Goal: Information Seeking & Learning: Learn about a topic

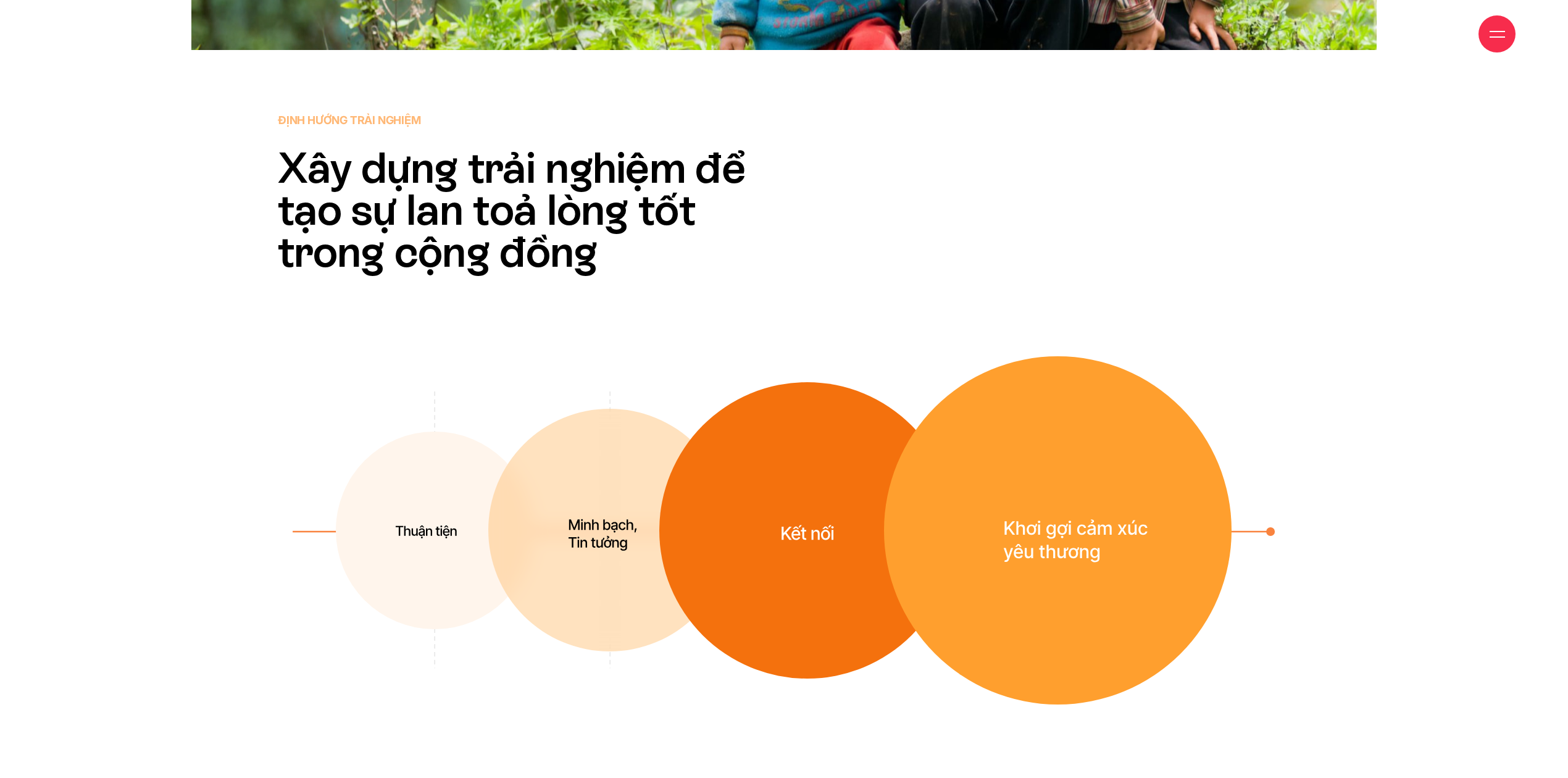
scroll to position [3824, 0]
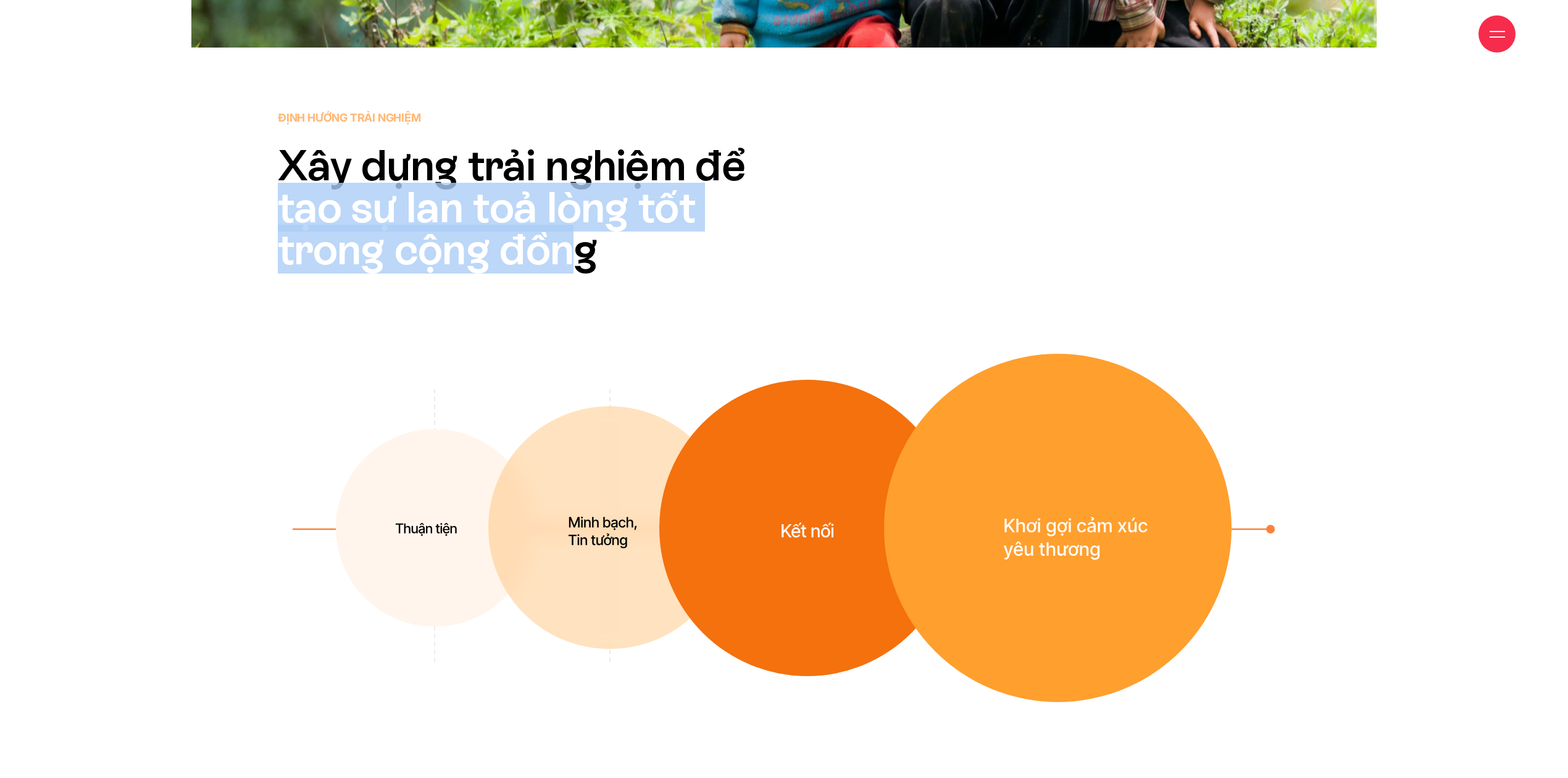
drag, startPoint x: 272, startPoint y: 194, endPoint x: 606, endPoint y: 274, distance: 343.4
click at [574, 253] on div "Định hướng trải nghiệm Xây dựng trải nghiệm để tạo sự lan toả lòng tốt trong cộ…" at bounding box center [537, 190] width 533 height 161
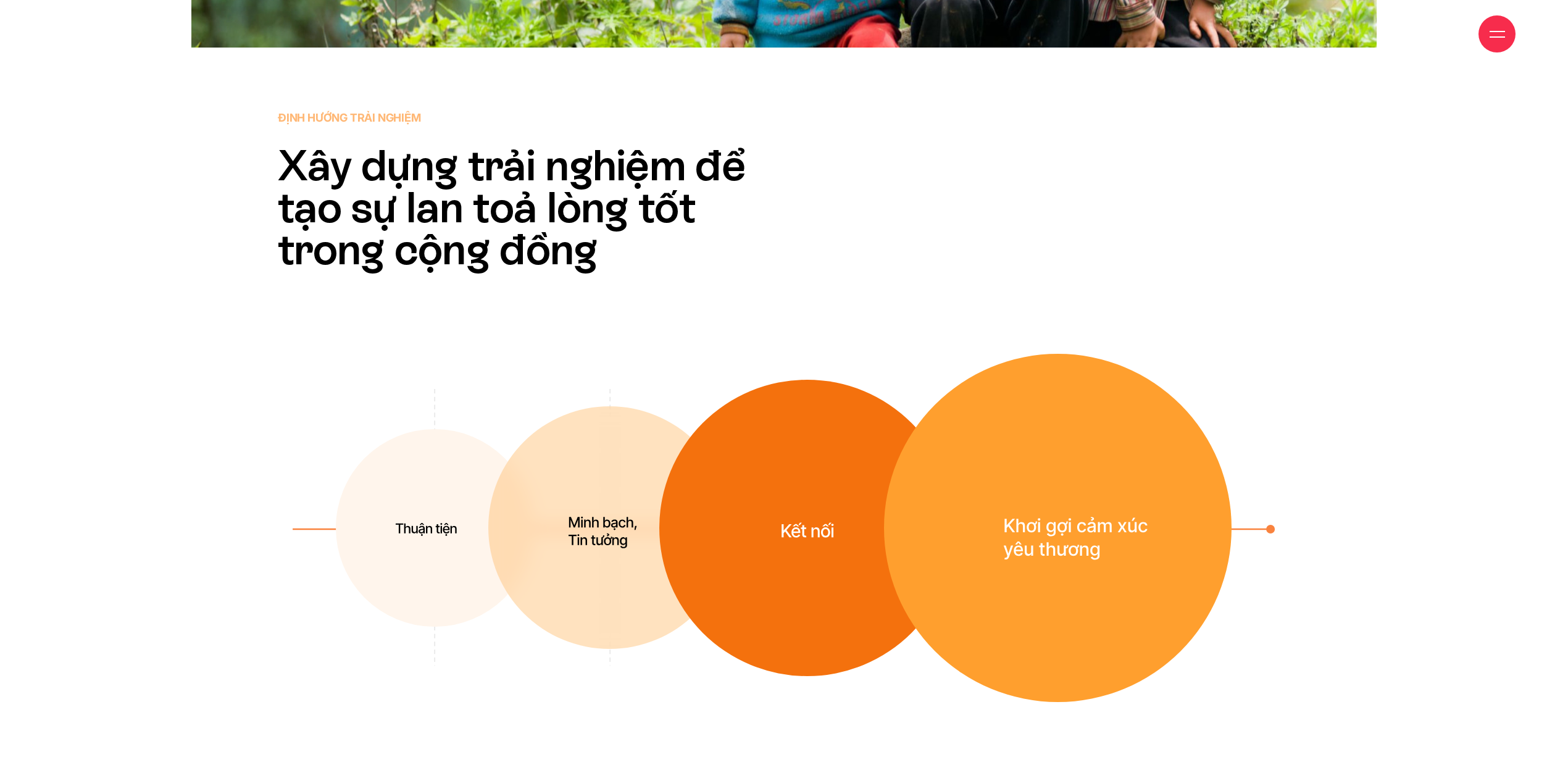
click at [621, 282] on div "Định hướng trải nghiệm Xây dựng trải nghiệm để tạo sự lan toả lòng tốt trong cộ…" at bounding box center [783, 406] width 1185 height 593
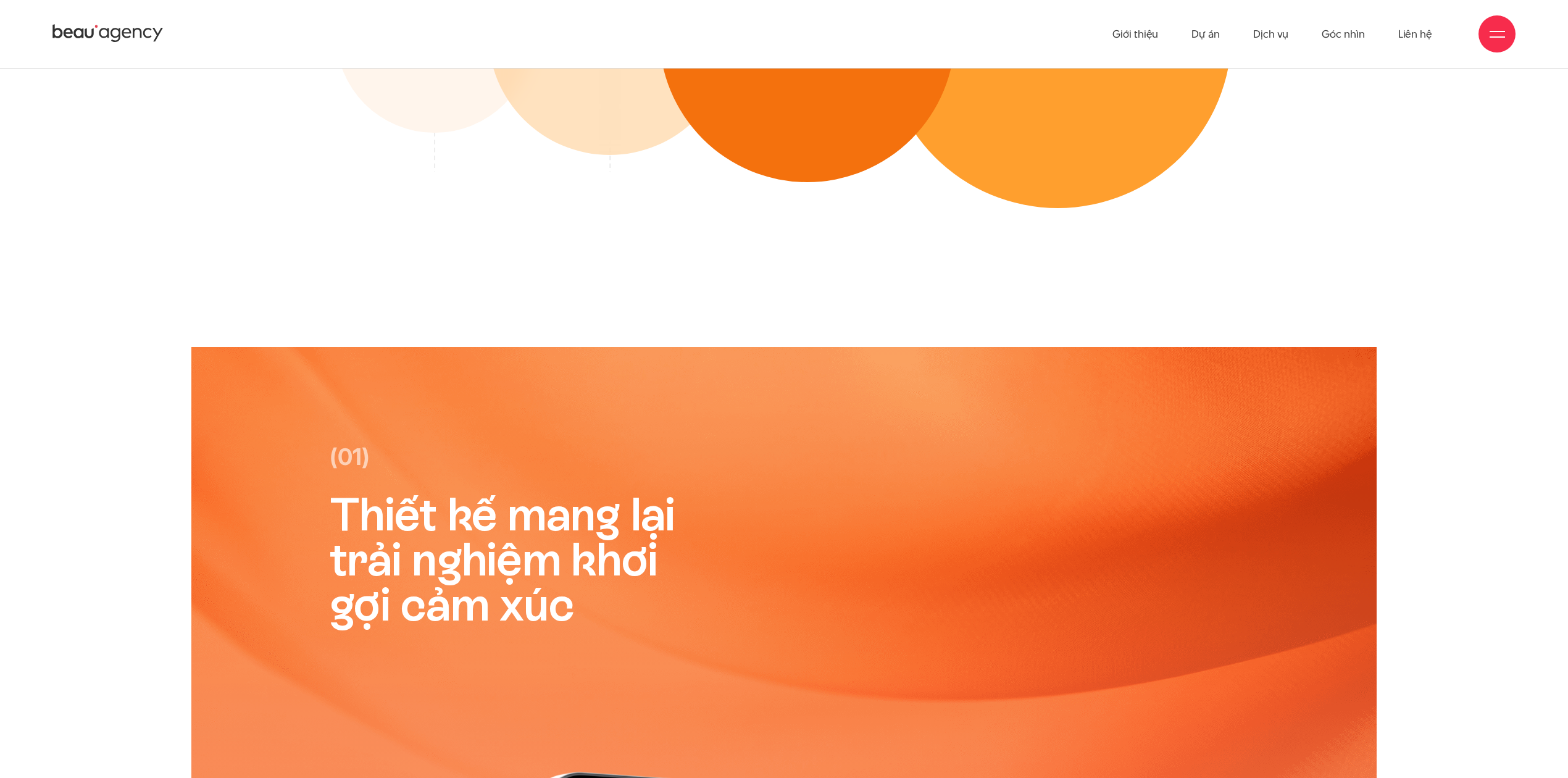
scroll to position [3906, 0]
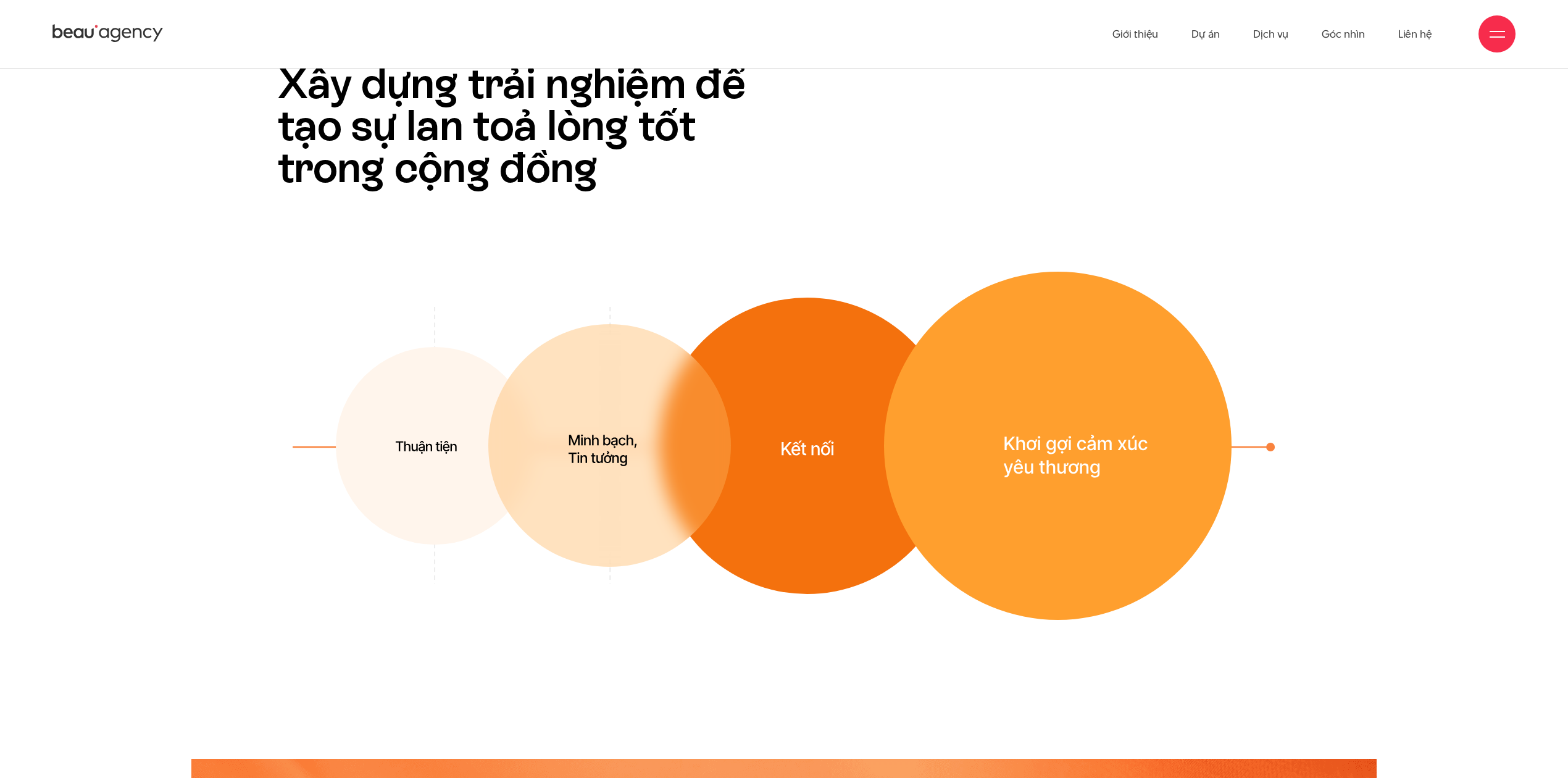
click at [569, 433] on img at bounding box center [609, 445] width 243 height 243
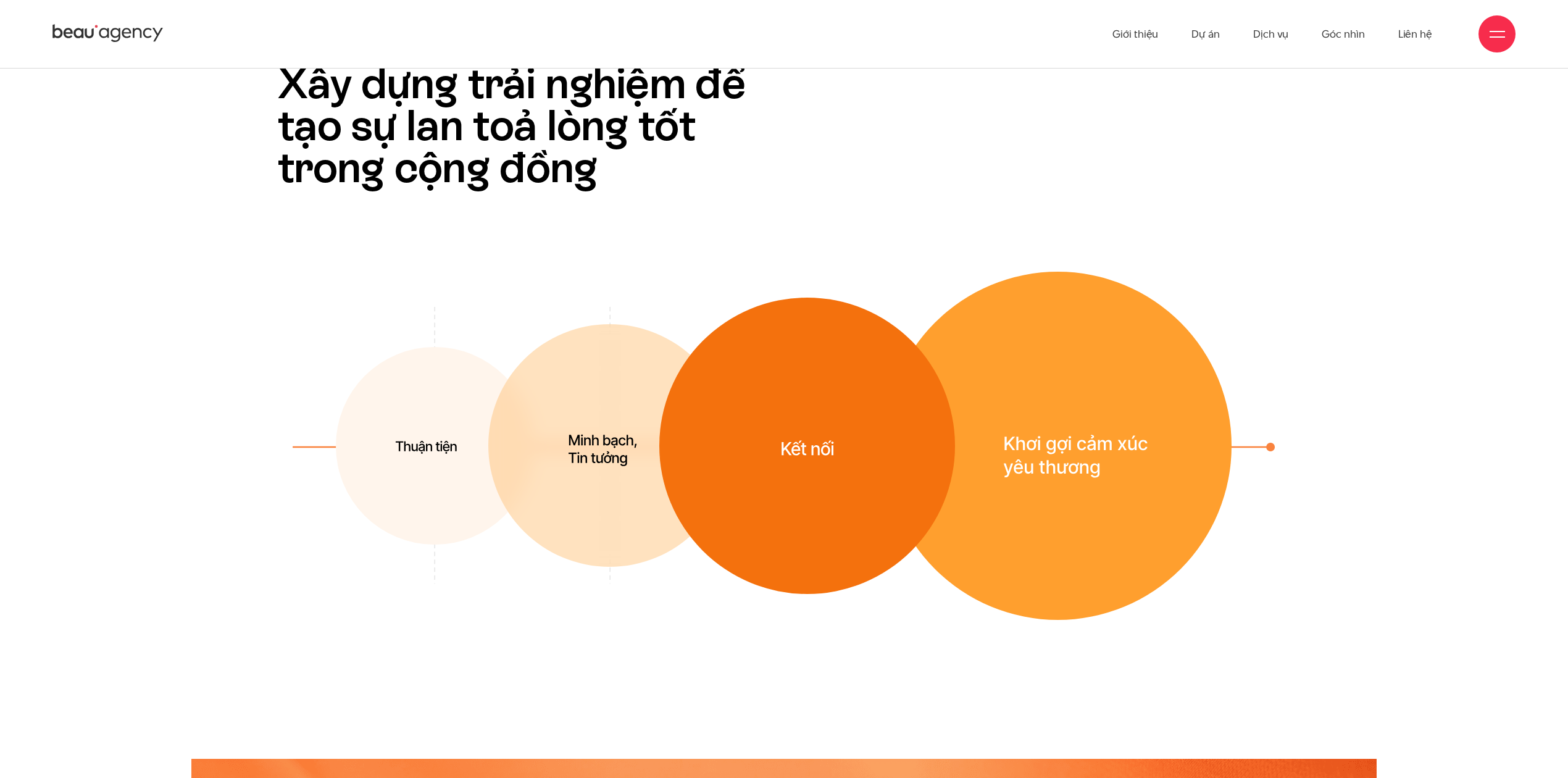
click at [786, 443] on img at bounding box center [807, 445] width 296 height 296
click at [1030, 408] on img at bounding box center [1057, 445] width 347 height 348
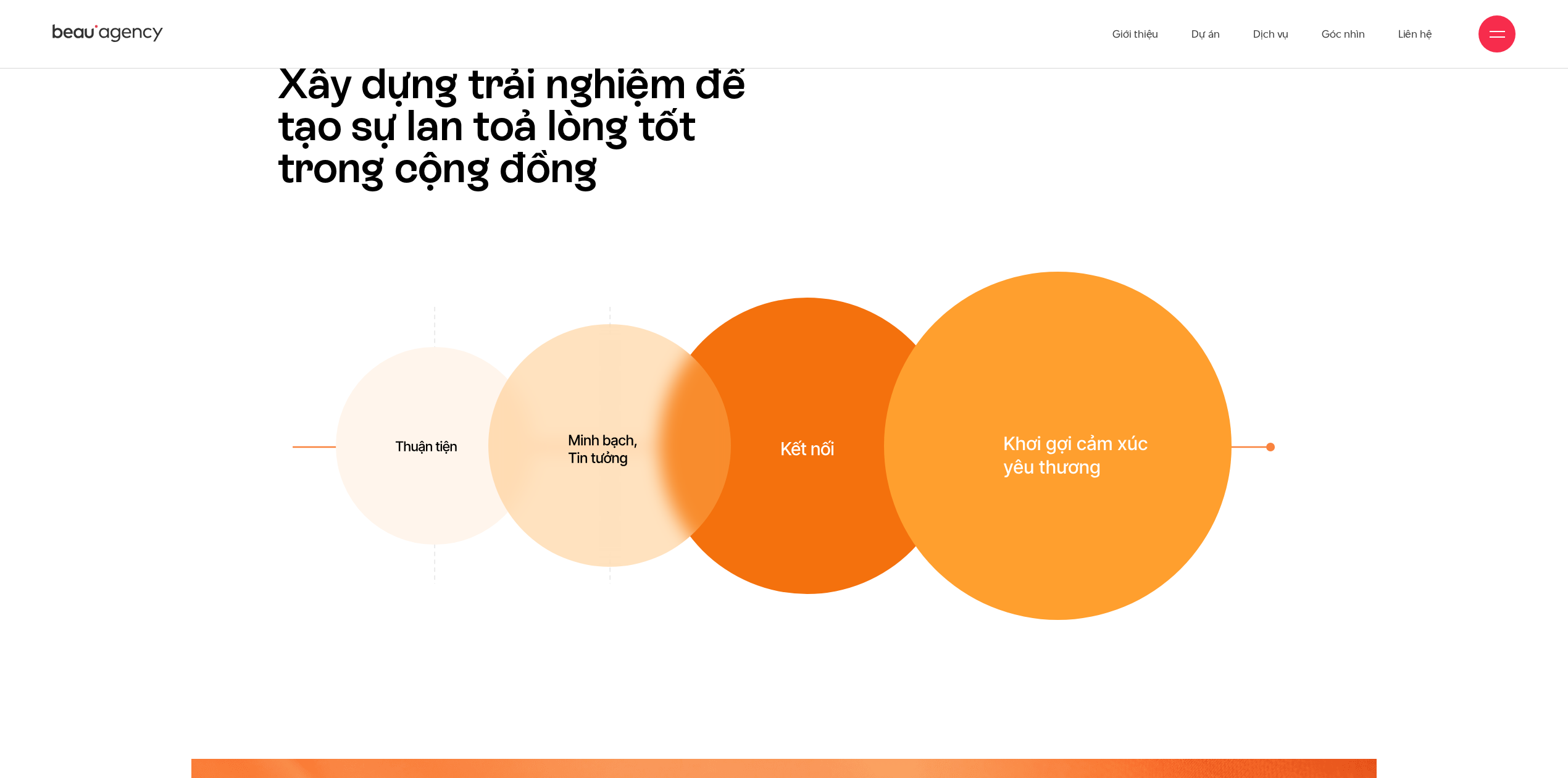
click at [626, 546] on img at bounding box center [609, 445] width 243 height 243
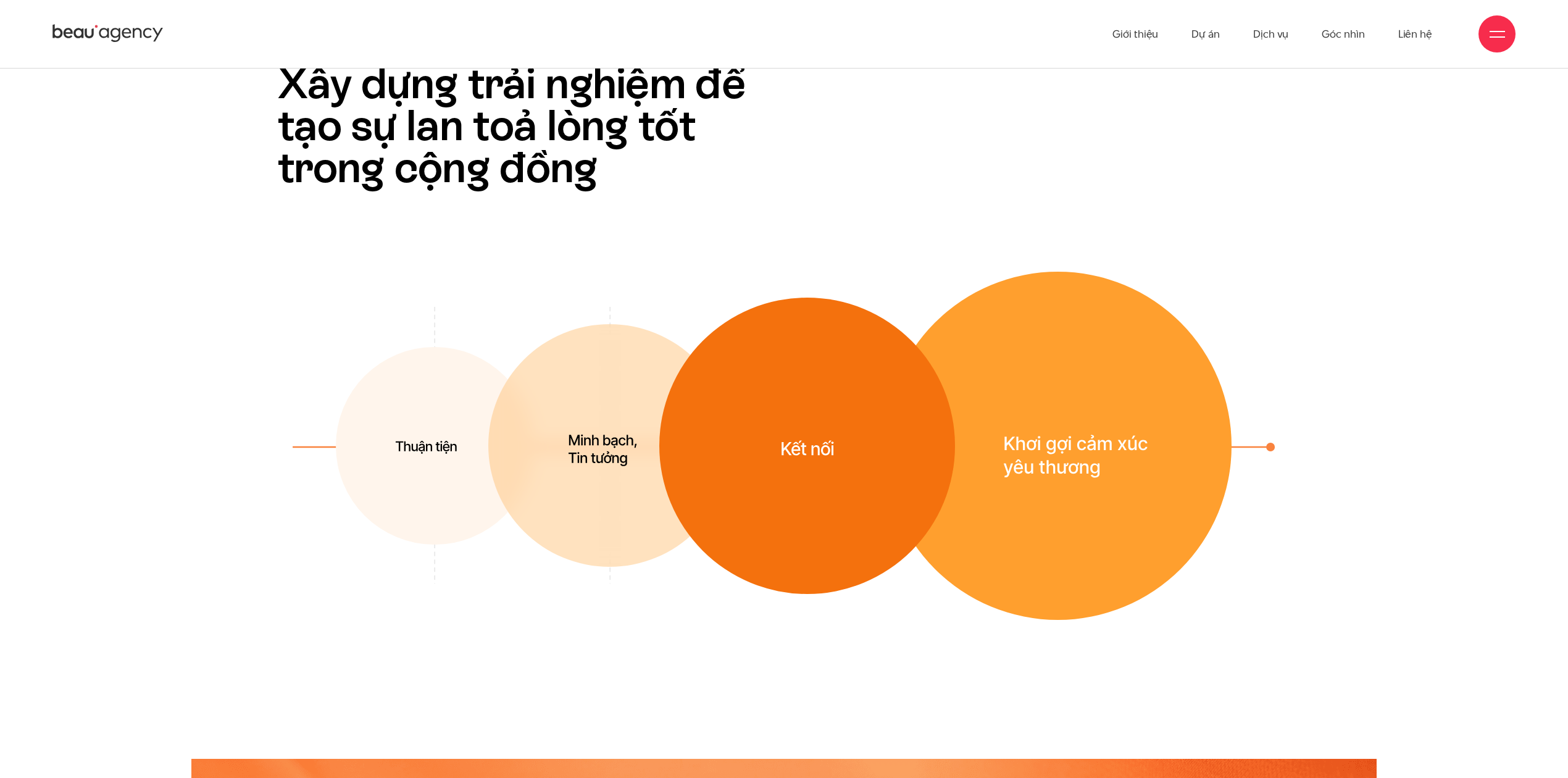
drag, startPoint x: 818, startPoint y: 489, endPoint x: 843, endPoint y: 480, distance: 26.6
click at [818, 487] on img at bounding box center [807, 445] width 296 height 296
click at [1081, 413] on img at bounding box center [1057, 445] width 347 height 348
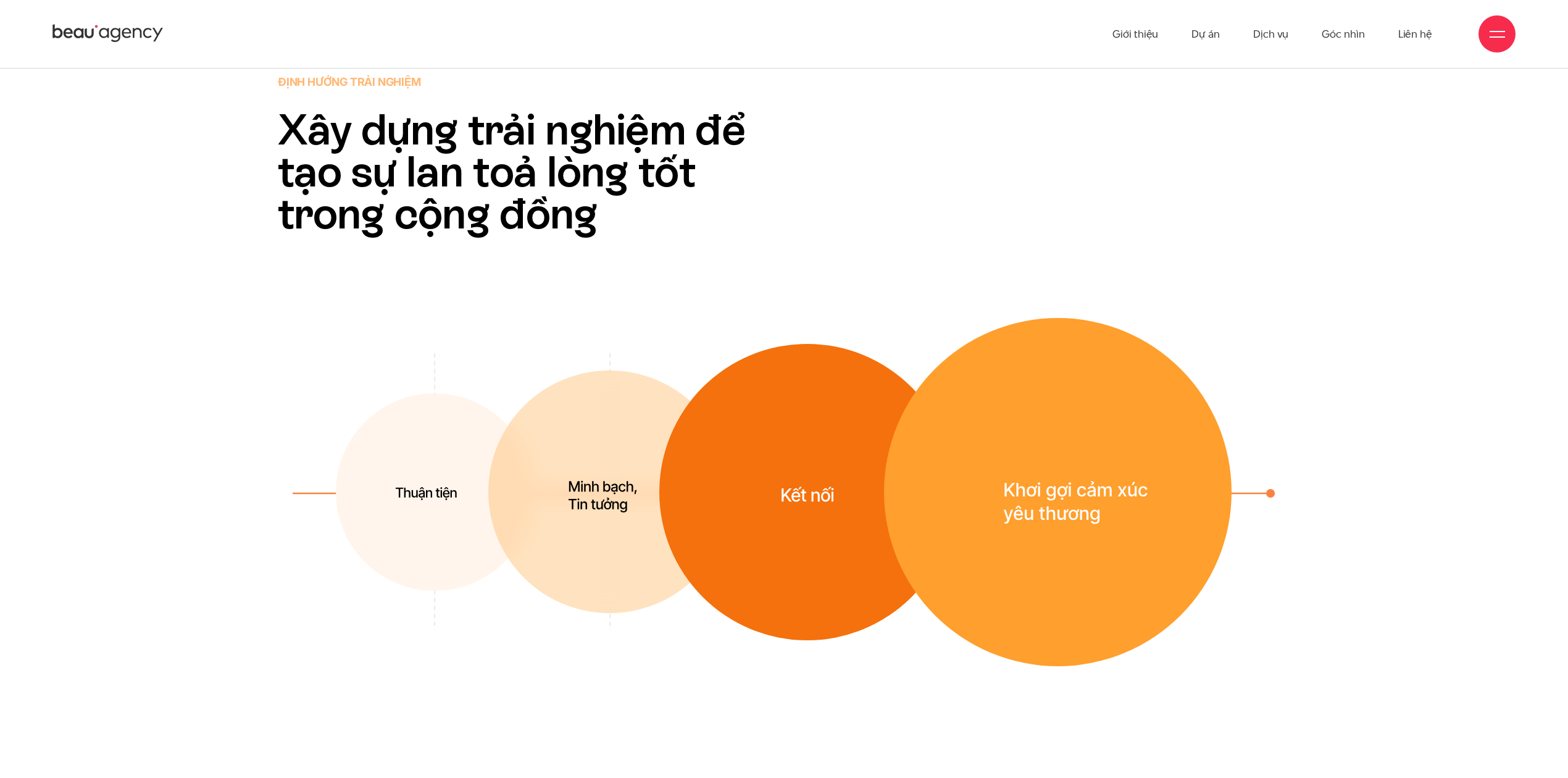
scroll to position [3824, 0]
